Goal: Download file/media

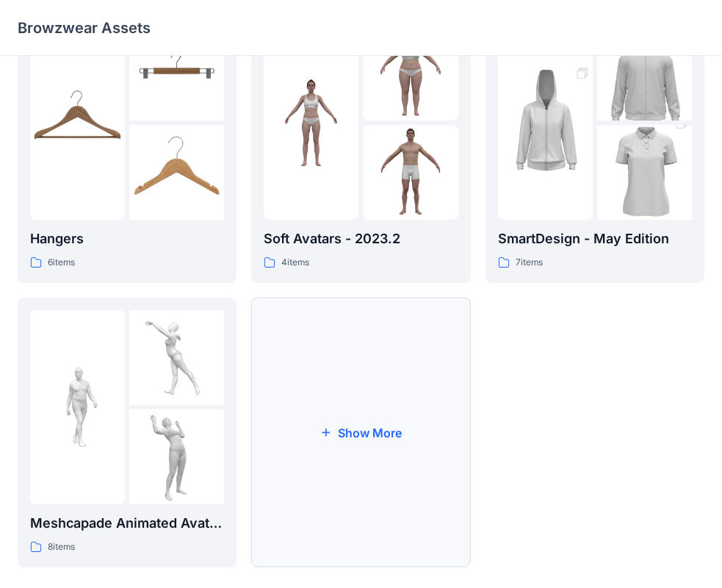
scroll to position [365, 0]
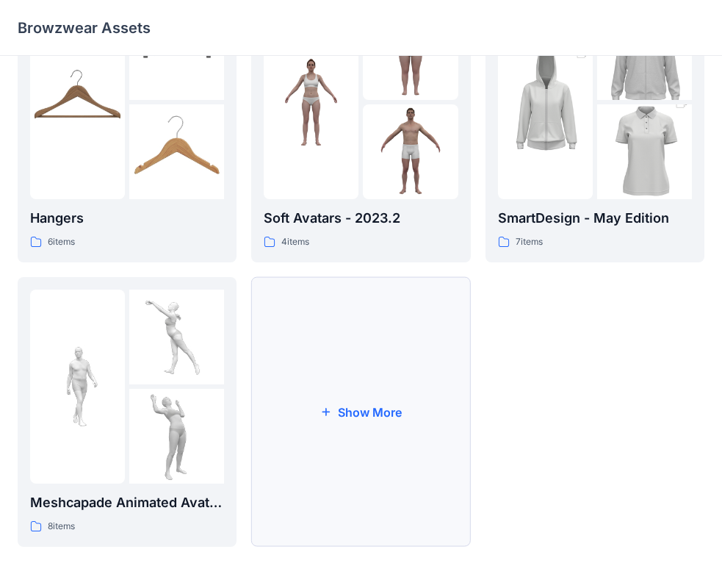
click at [366, 369] on button "Show More" at bounding box center [360, 412] width 219 height 270
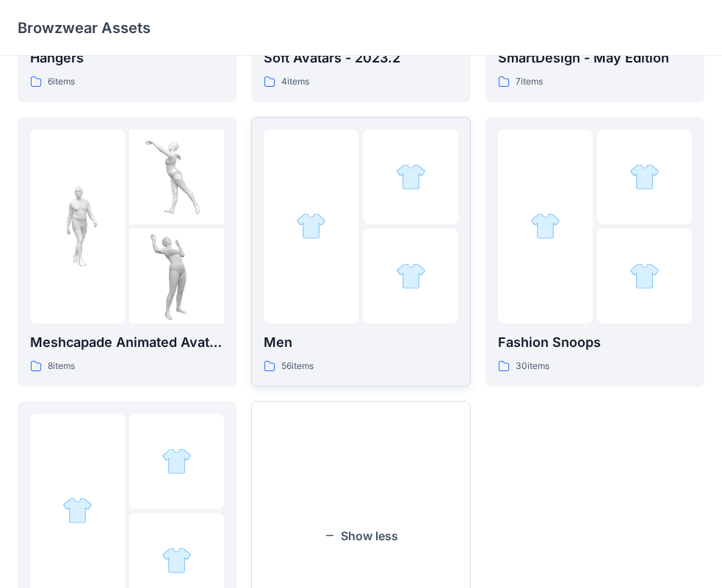
scroll to position [585, 0]
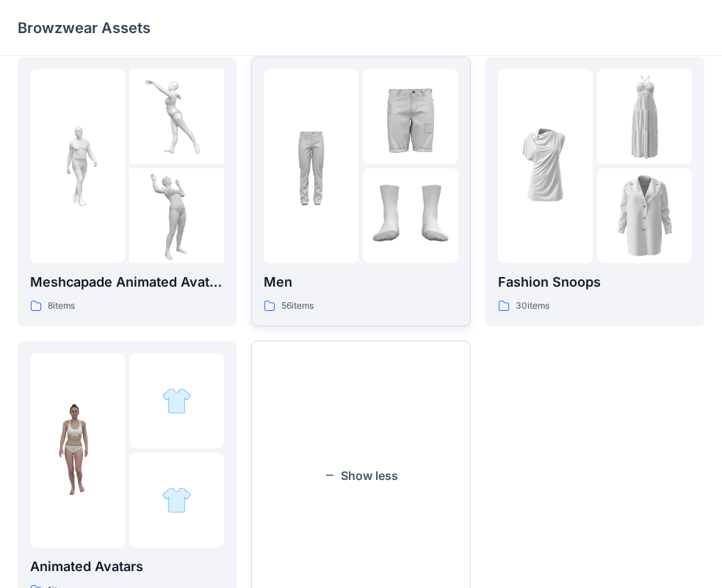
click at [374, 300] on div "56 items" at bounding box center [361, 305] width 194 height 15
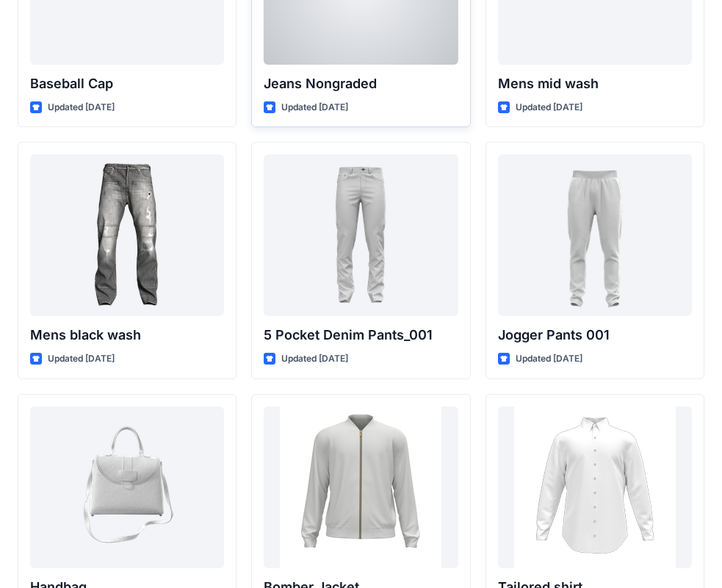
scroll to position [441, 0]
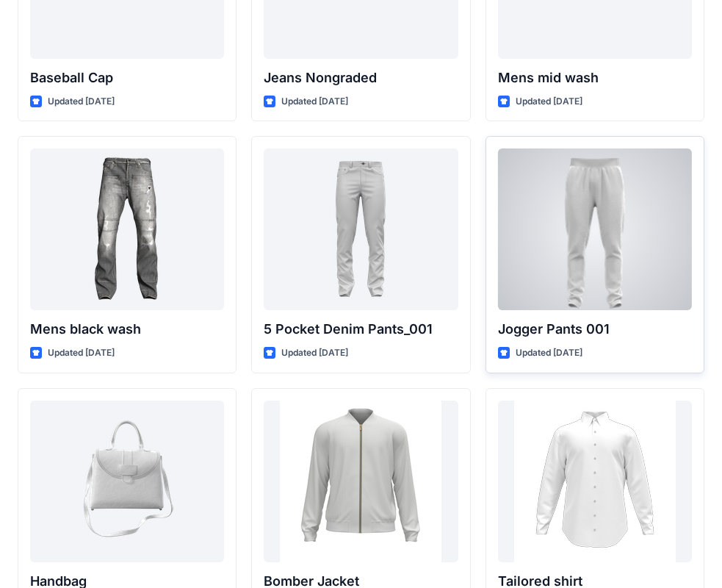
click at [596, 199] on div at bounding box center [595, 229] width 194 height 162
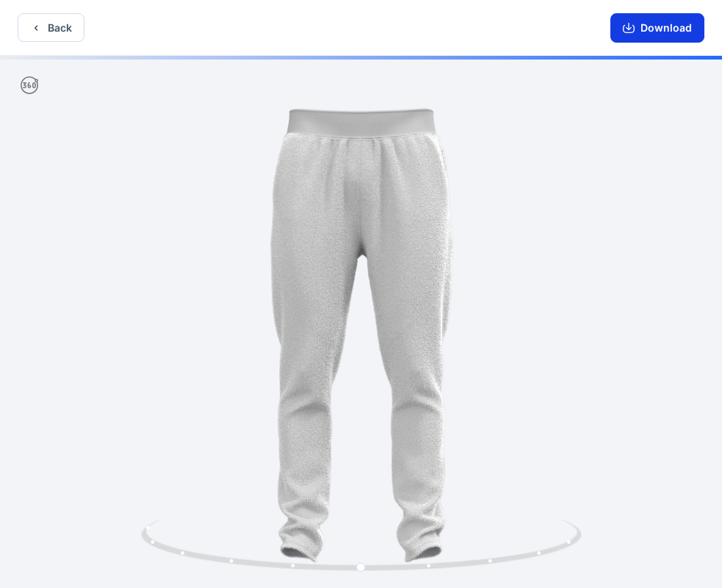
click at [635, 33] on icon "button" at bounding box center [629, 28] width 12 height 12
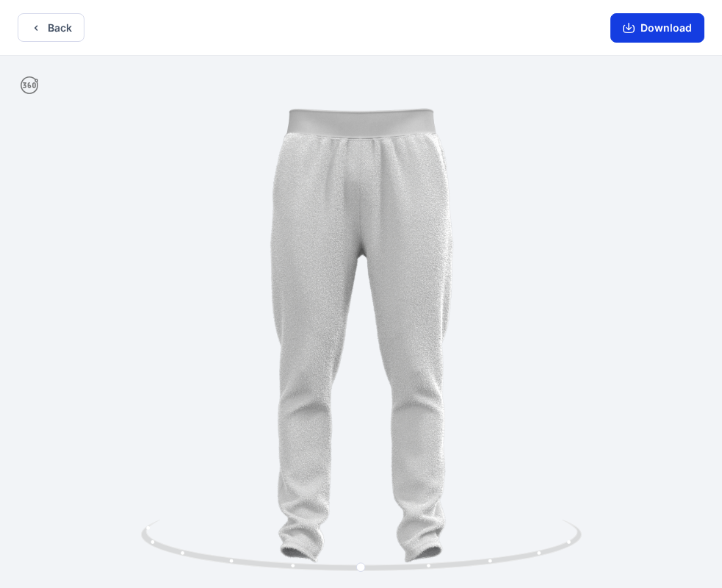
click at [629, 24] on icon "button" at bounding box center [629, 28] width 12 height 12
click at [682, 28] on button "Download" at bounding box center [657, 27] width 94 height 29
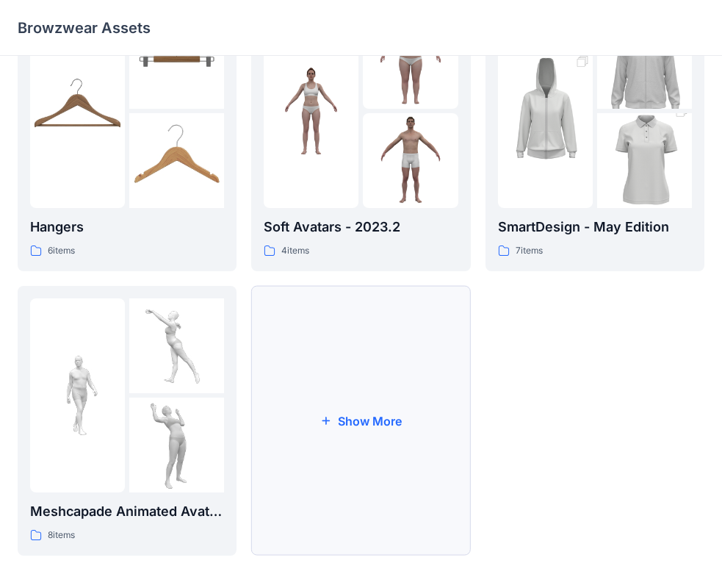
scroll to position [365, 0]
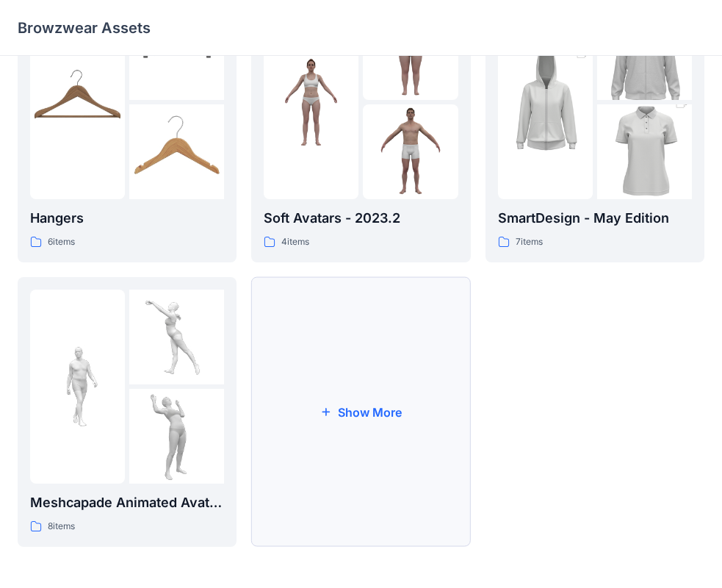
click at [403, 398] on button "Show More" at bounding box center [360, 412] width 219 height 270
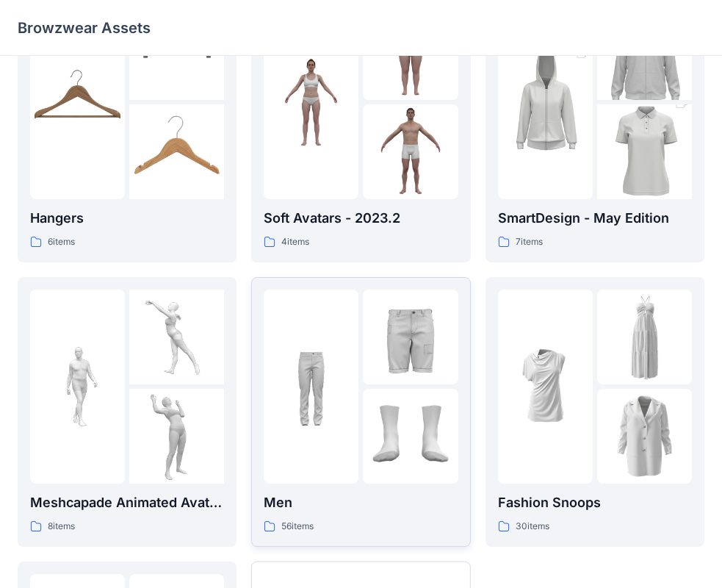
click at [385, 408] on img at bounding box center [410, 436] width 95 height 95
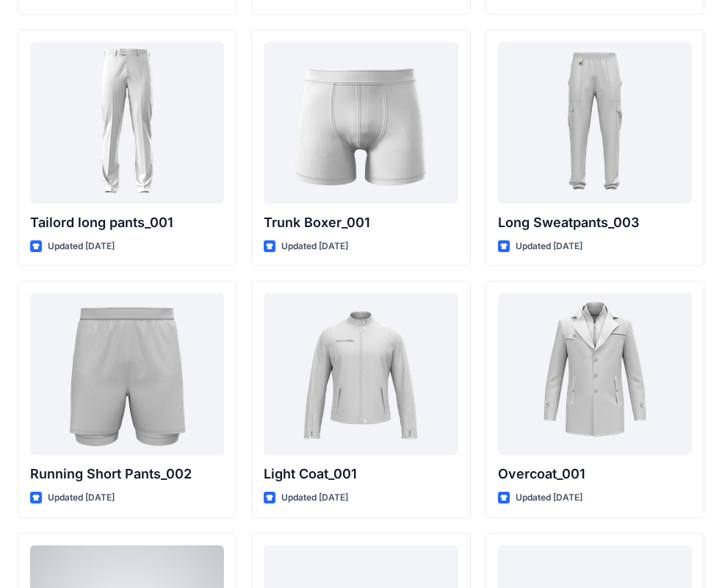
scroll to position [3461, 0]
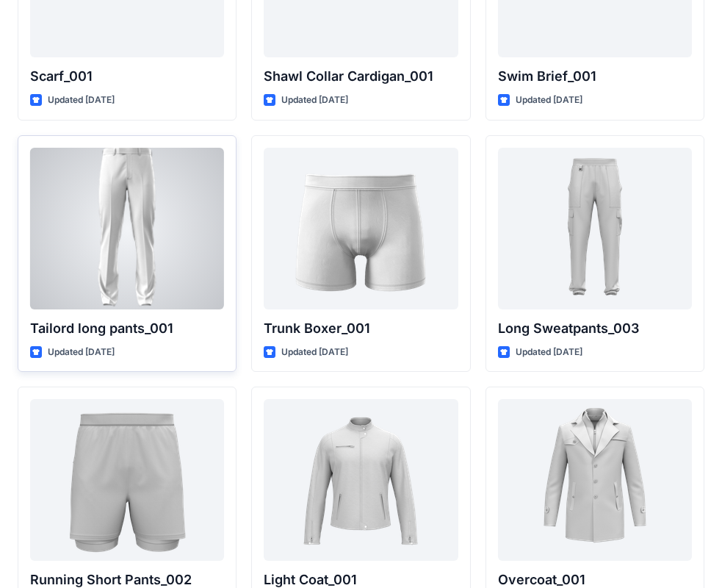
click at [168, 202] on div at bounding box center [127, 229] width 194 height 162
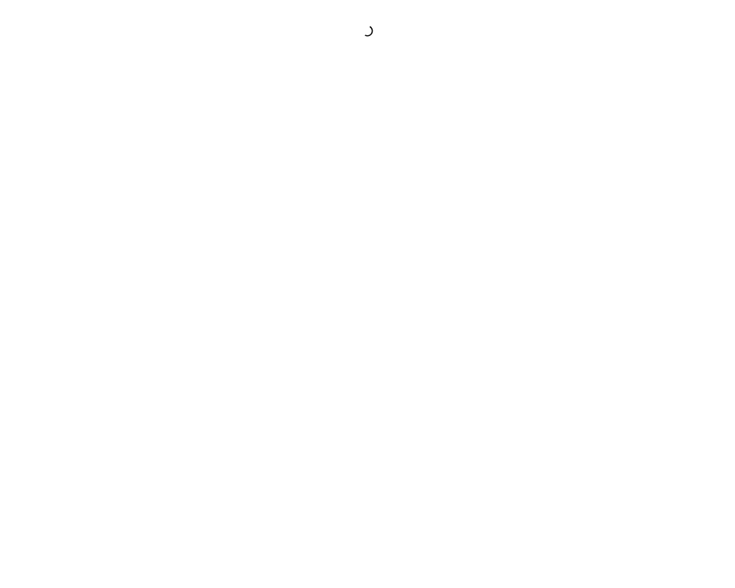
click at [168, 202] on div at bounding box center [367, 294] width 735 height 588
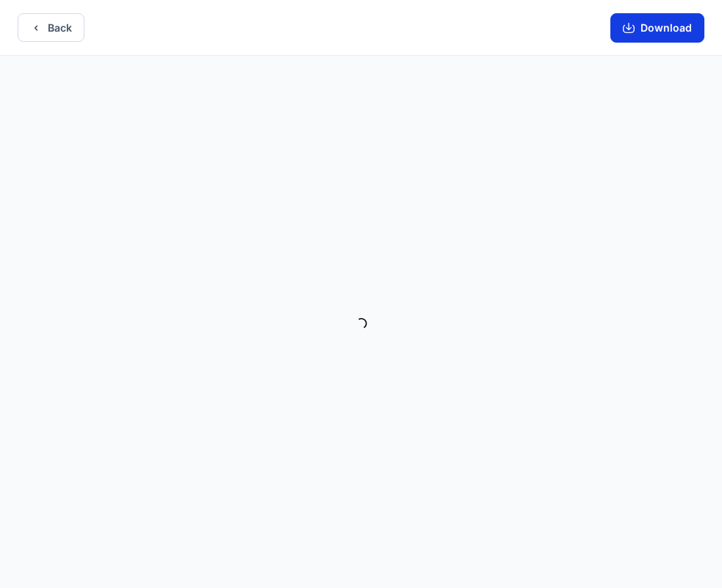
click at [621, 23] on button "Download" at bounding box center [657, 27] width 94 height 29
